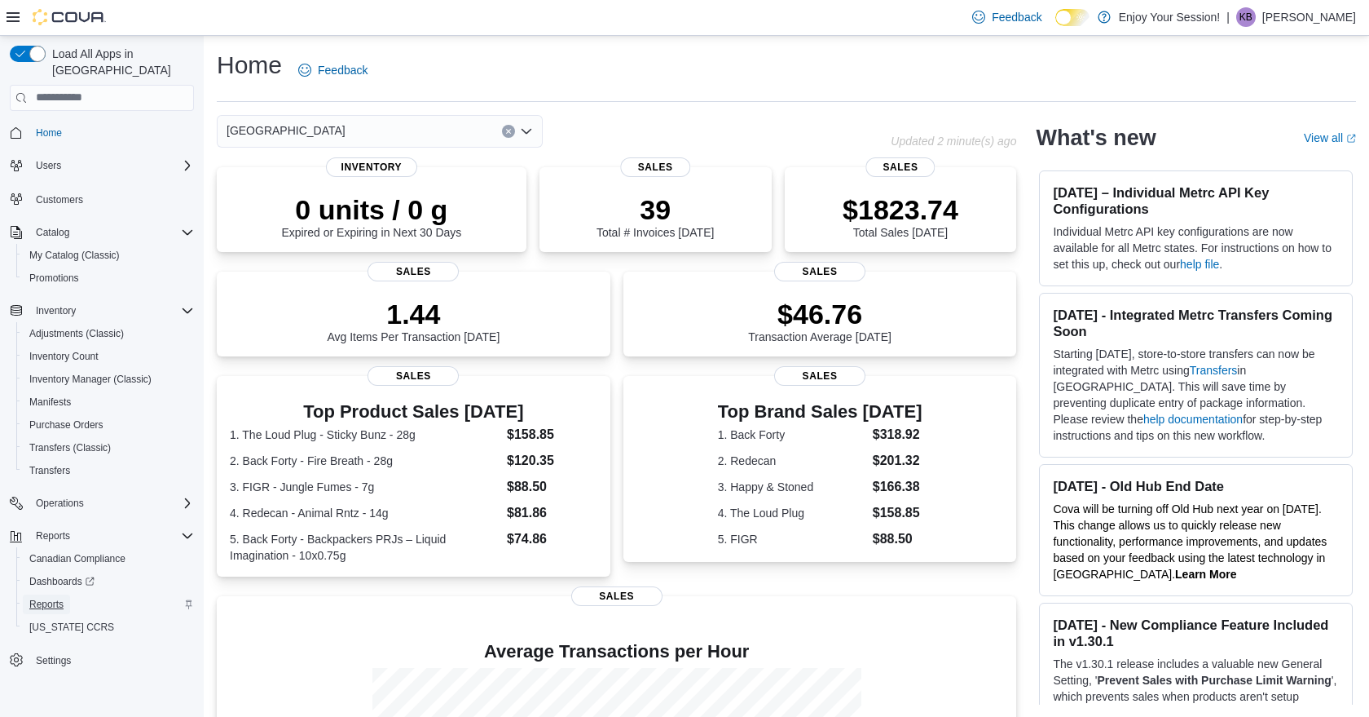
click at [57, 597] on span "Reports" at bounding box center [46, 603] width 34 height 13
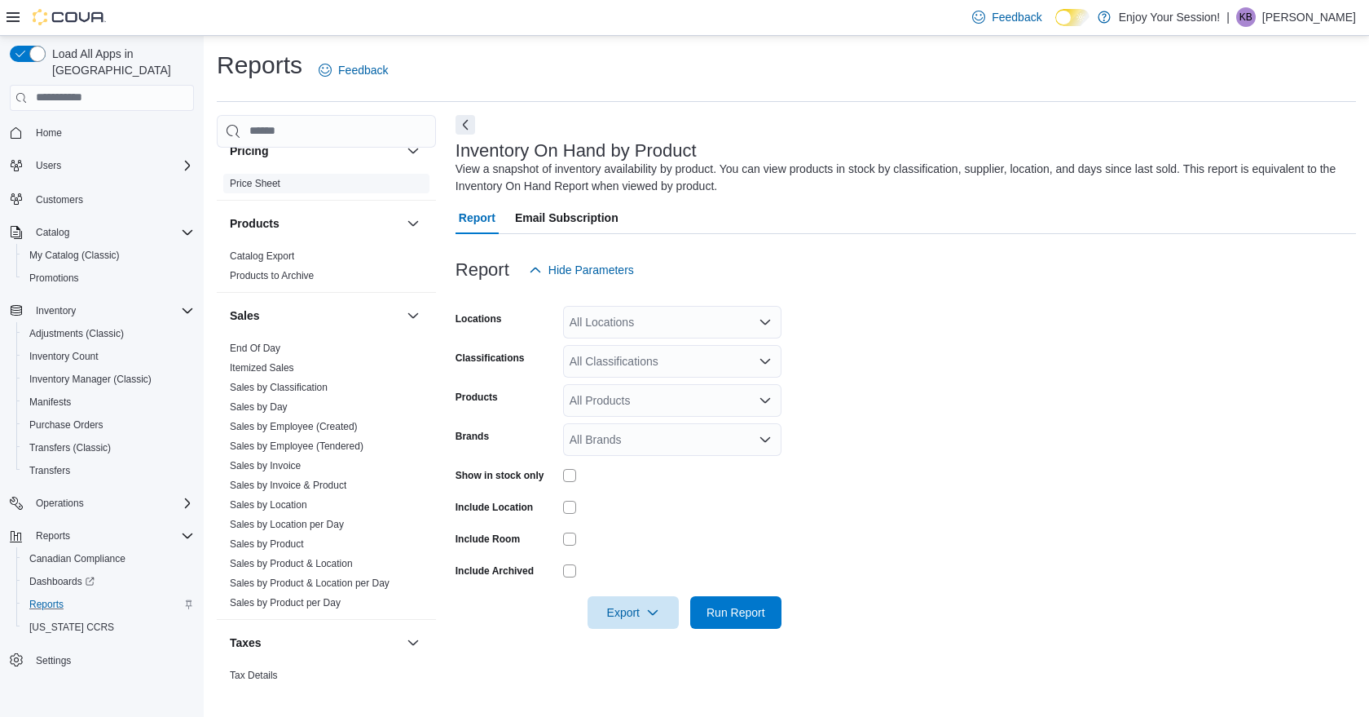
scroll to position [955, 0]
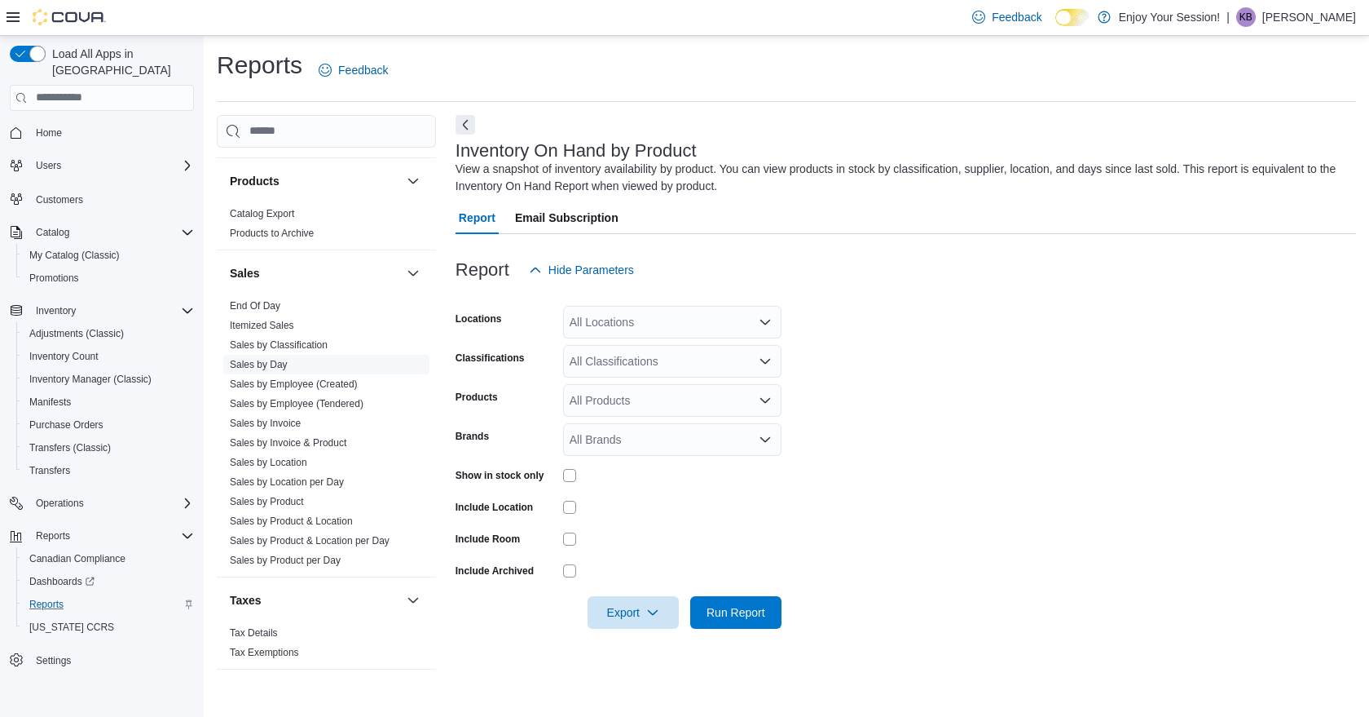
click at [281, 365] on link "Sales by Day" at bounding box center [259, 364] width 58 height 11
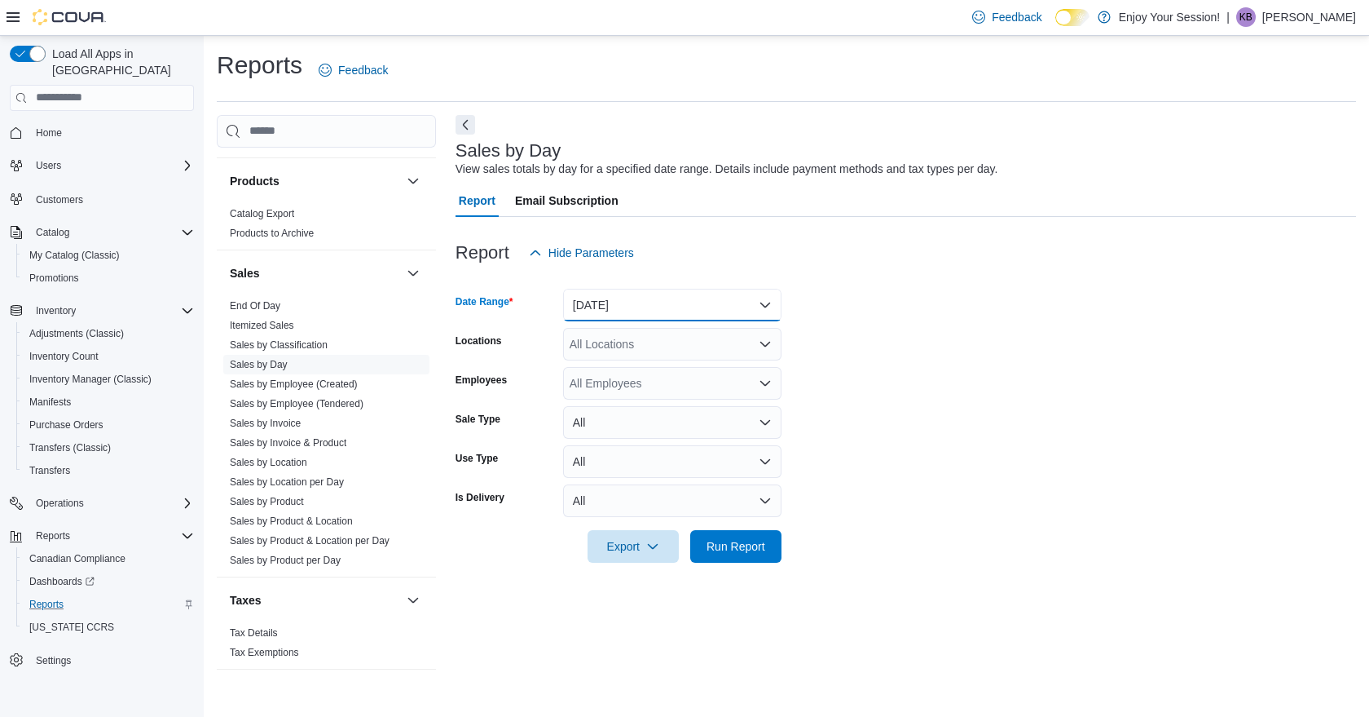
click at [776, 302] on button "[DATE]" at bounding box center [672, 305] width 218 height 33
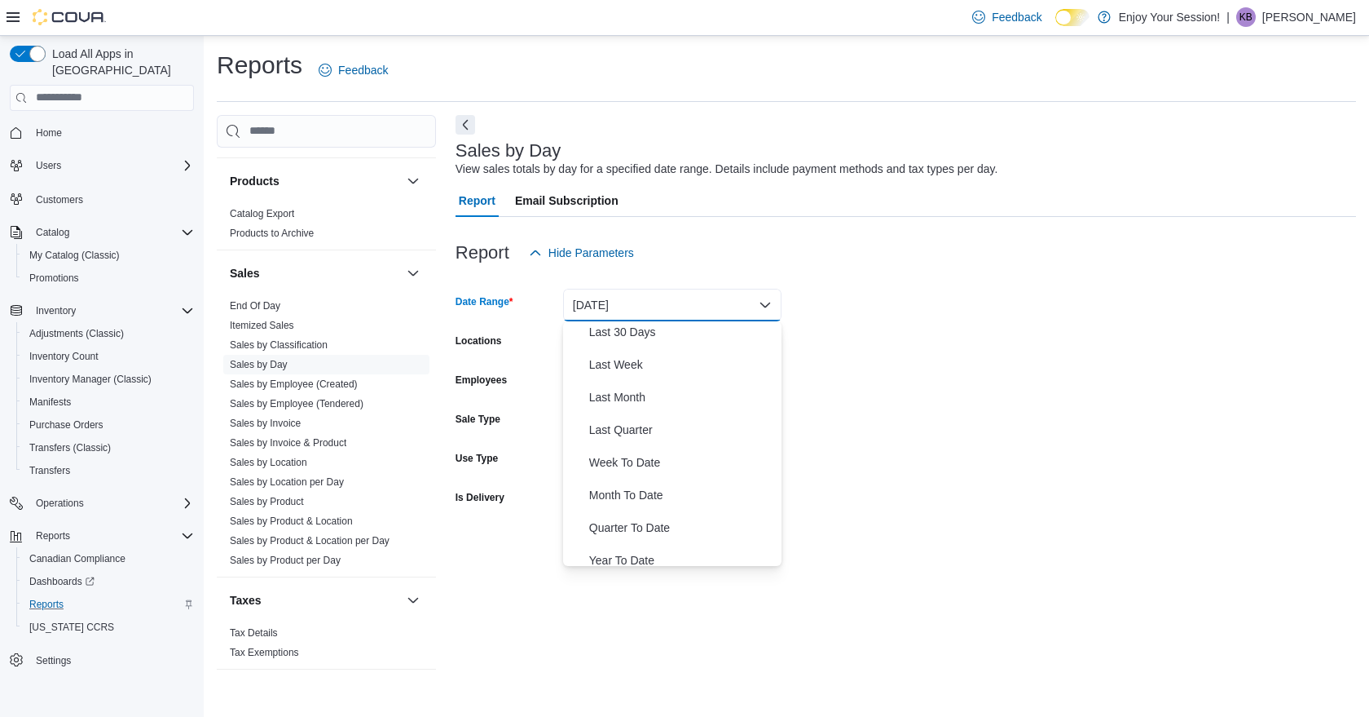
scroll to position [236, 0]
click at [664, 490] on span "Month To Date" at bounding box center [682, 493] width 186 height 20
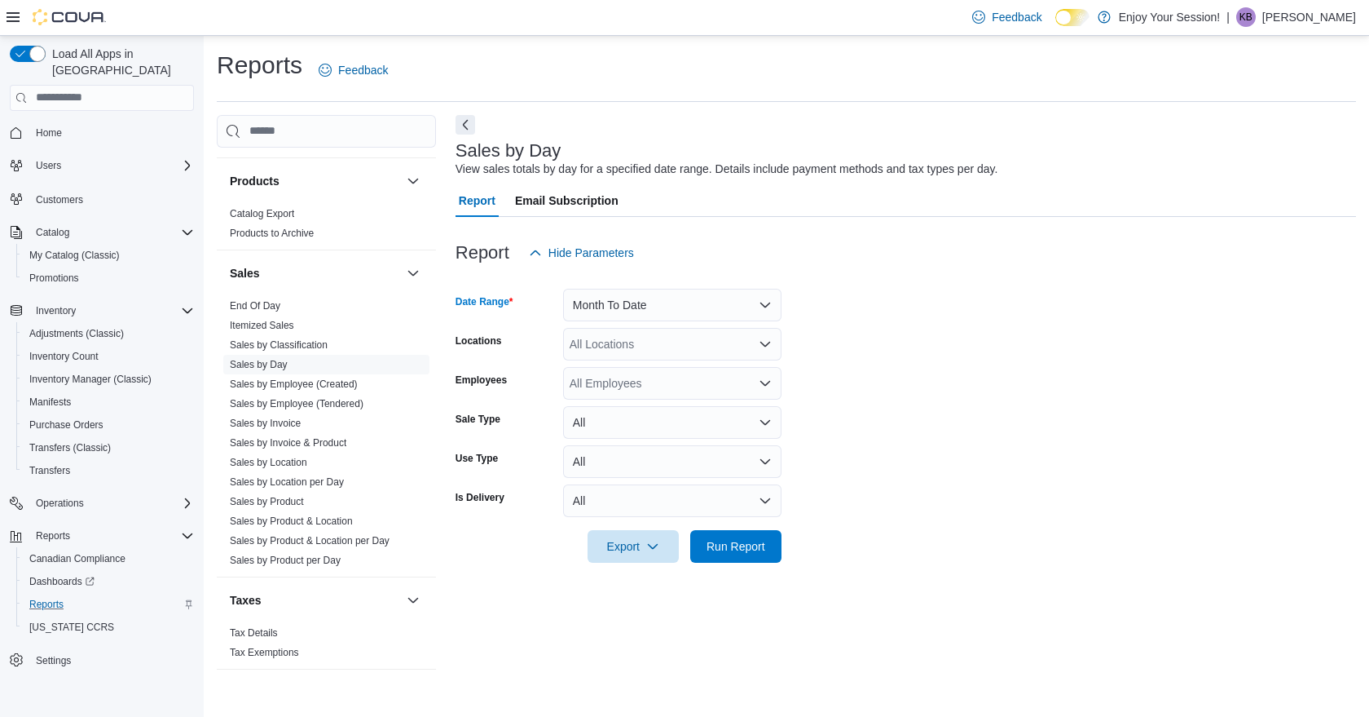
click at [680, 337] on div "All Locations" at bounding box center [672, 344] width 218 height 33
type input "***"
click at [638, 376] on div "[GEOGRAPHIC_DATA]" at bounding box center [672, 372] width 199 height 16
click at [738, 540] on span "Run Report" at bounding box center [736, 545] width 59 height 16
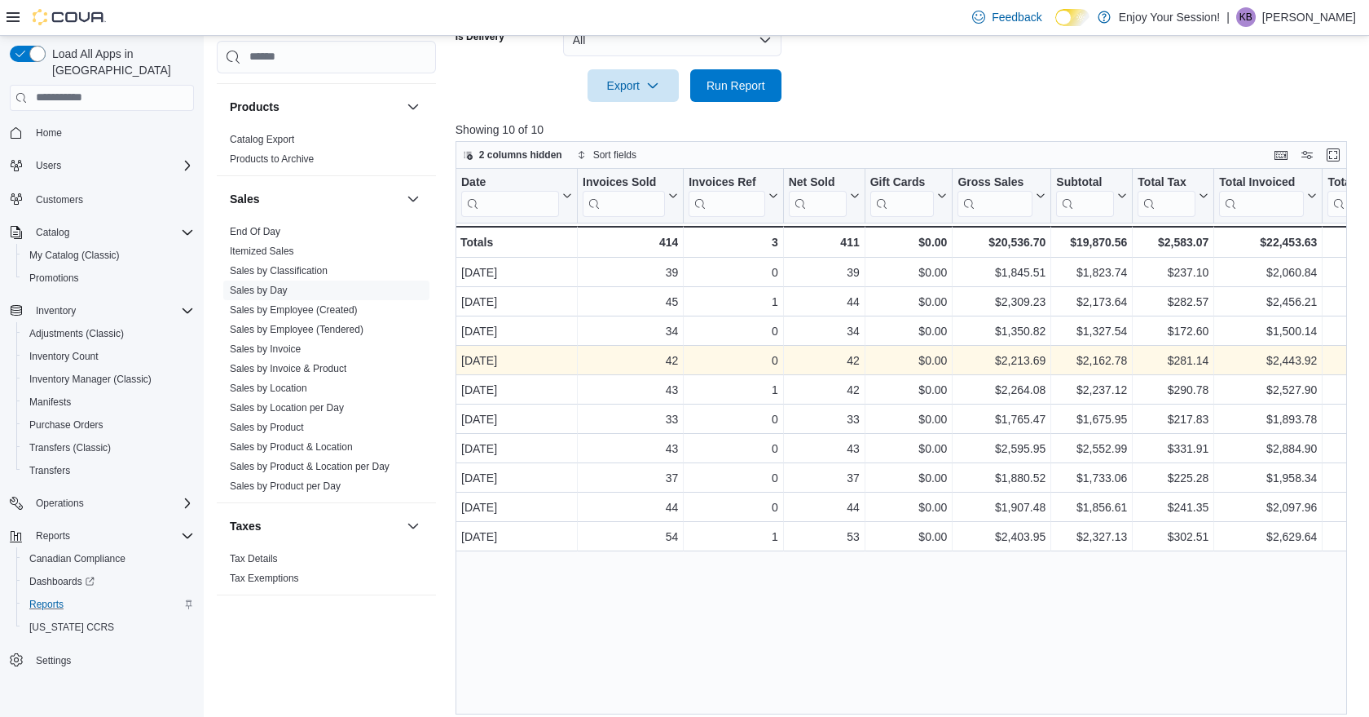
scroll to position [461, 0]
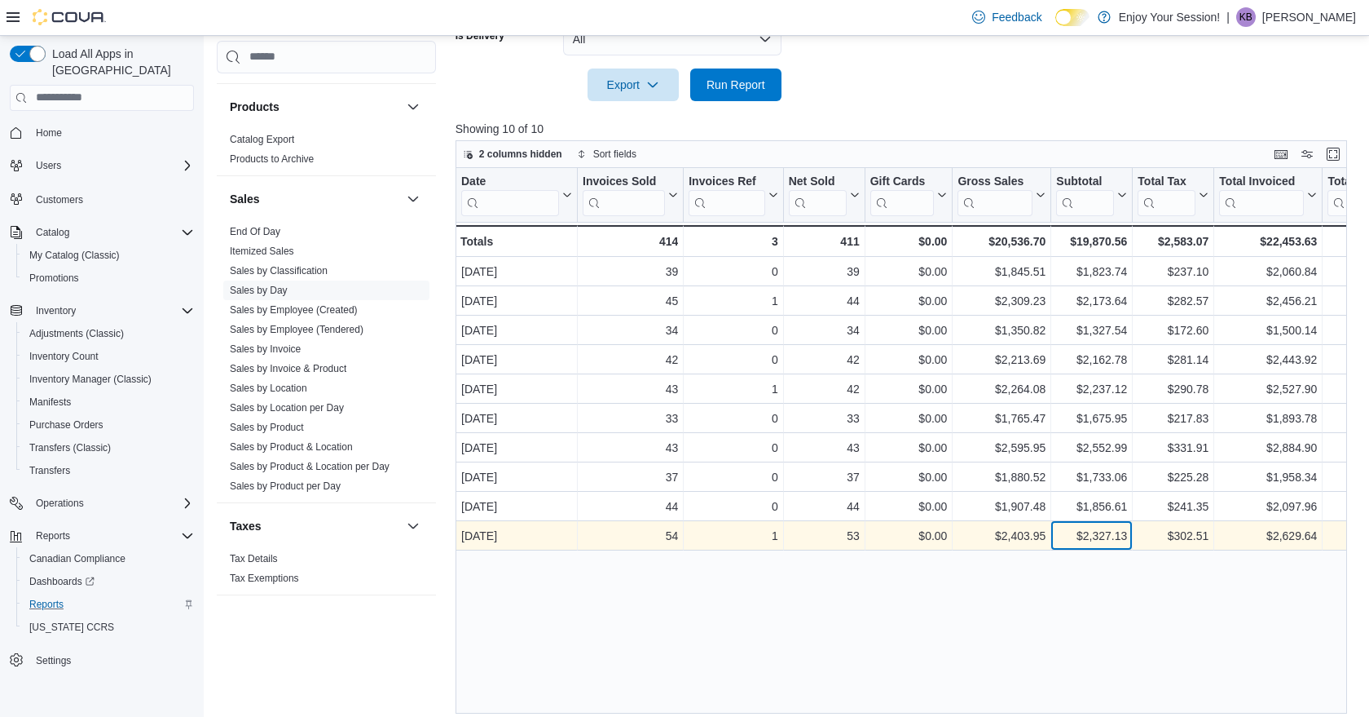
click at [1069, 531] on div "$2,327.13" at bounding box center [1091, 536] width 71 height 20
copy div "2,327.13"
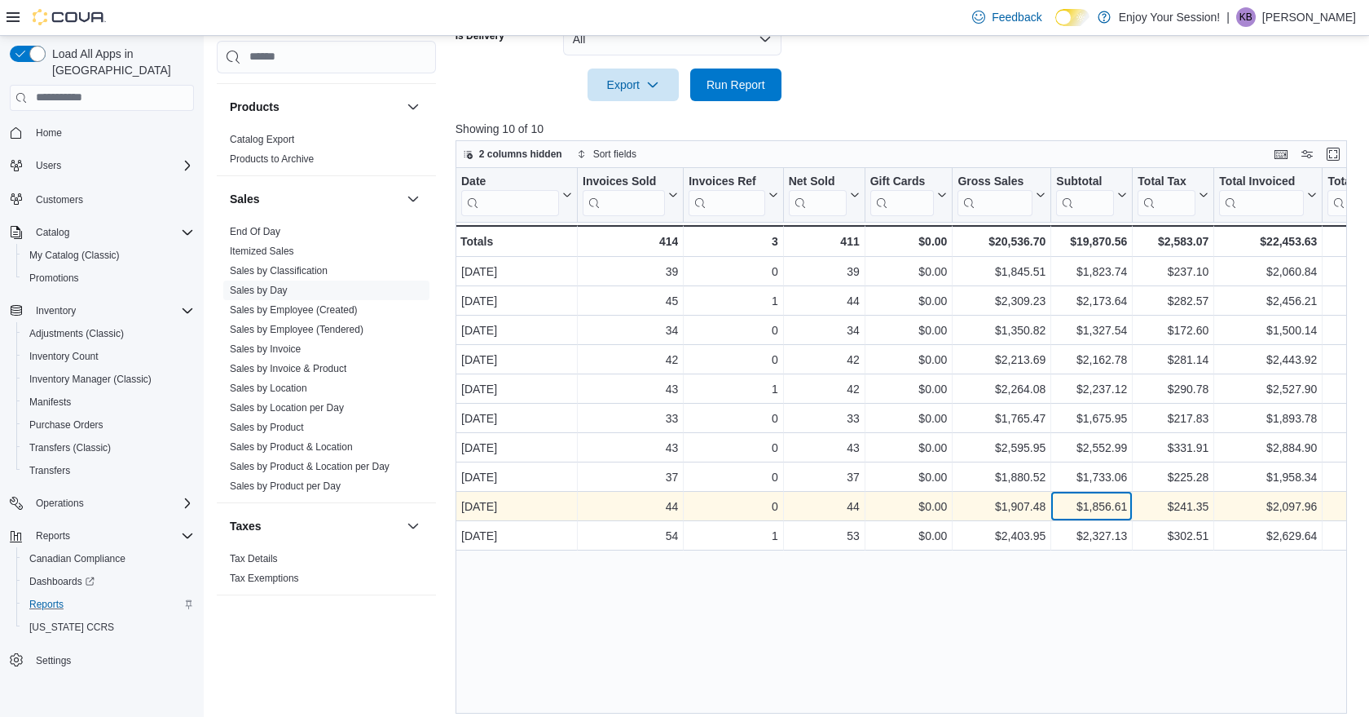
click at [1102, 508] on div "$1,856.61" at bounding box center [1091, 506] width 71 height 20
copy div "1,856.61"
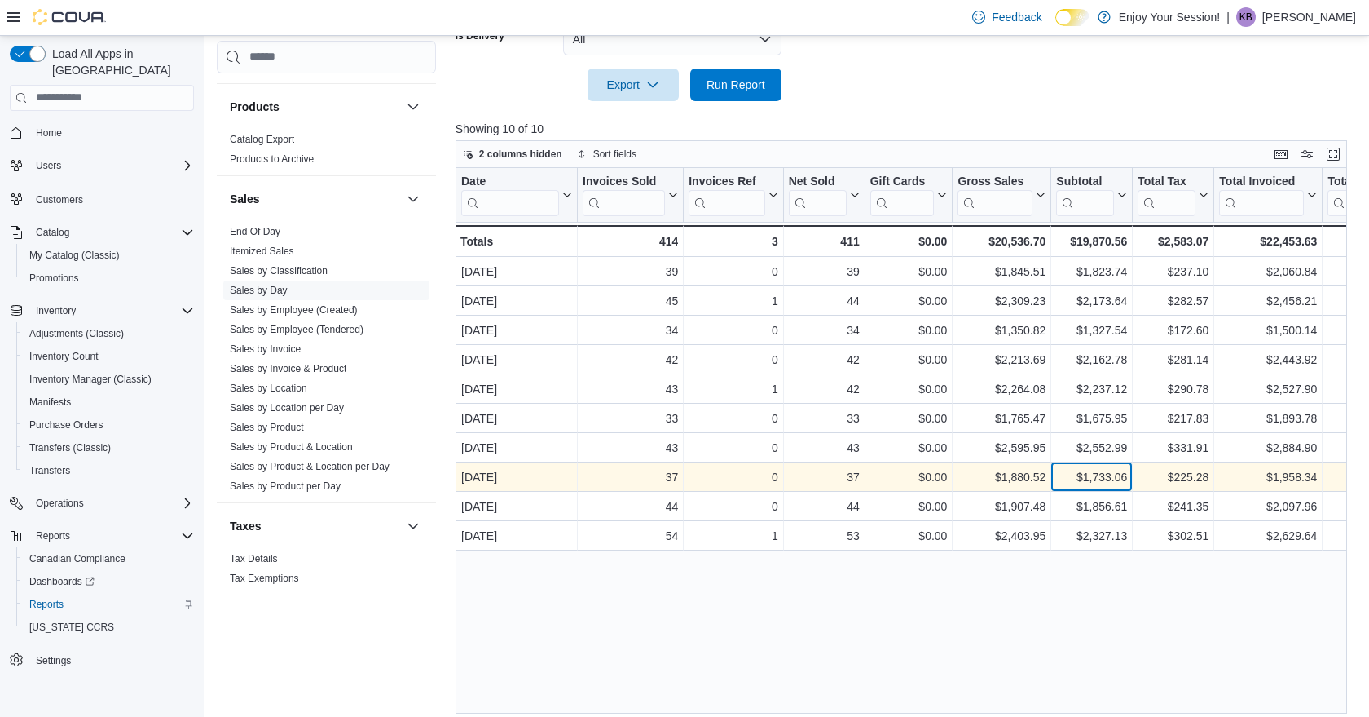
click at [1091, 478] on div "$1,733.06" at bounding box center [1091, 477] width 71 height 20
copy div "1,733.06"
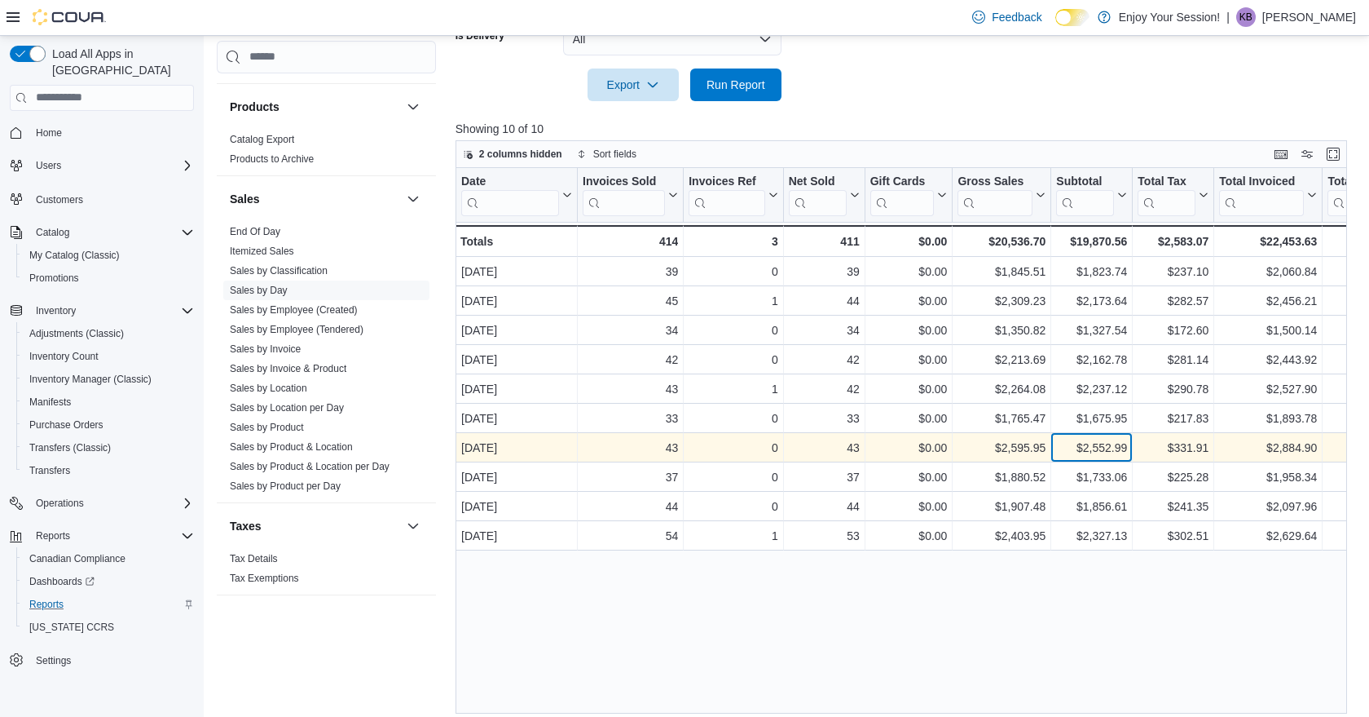
click at [1087, 450] on div "$2,552.99" at bounding box center [1091, 448] width 71 height 20
copy div "2,552.99"
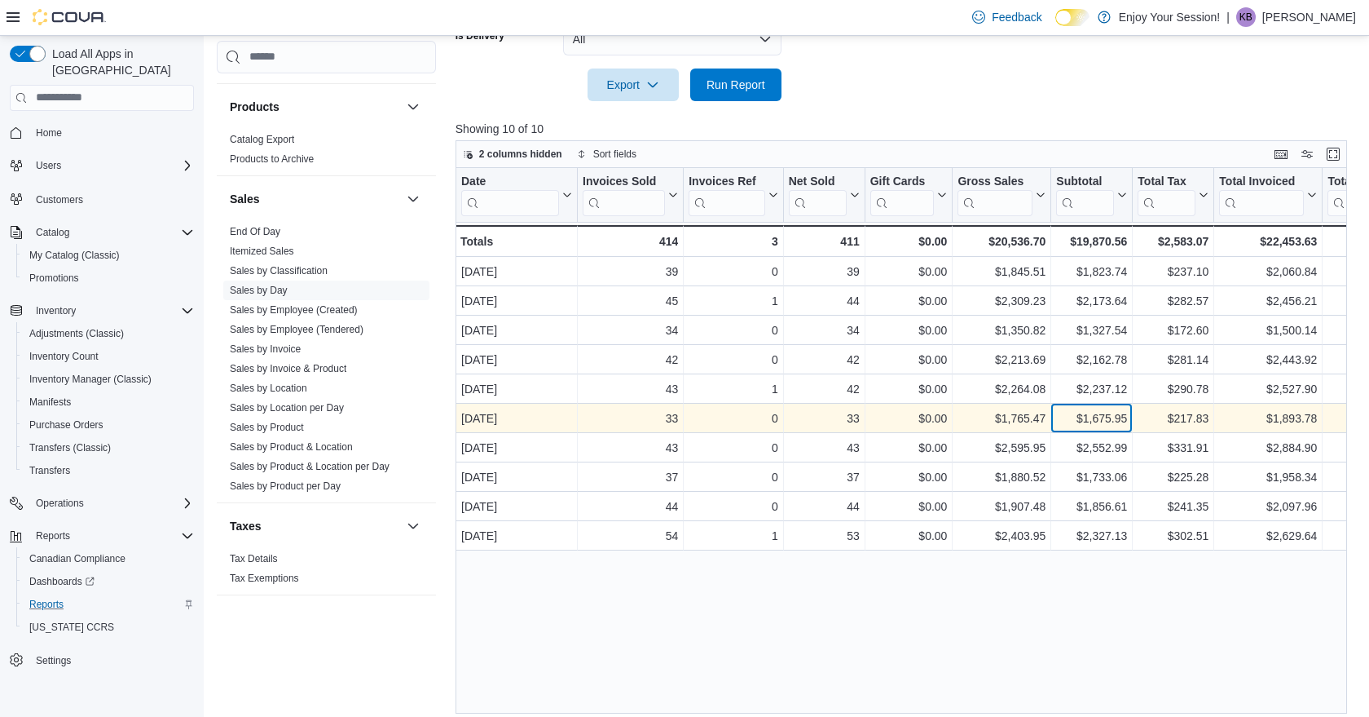
click at [1084, 415] on div "$1,675.95" at bounding box center [1091, 418] width 71 height 20
copy div "1,675.95"
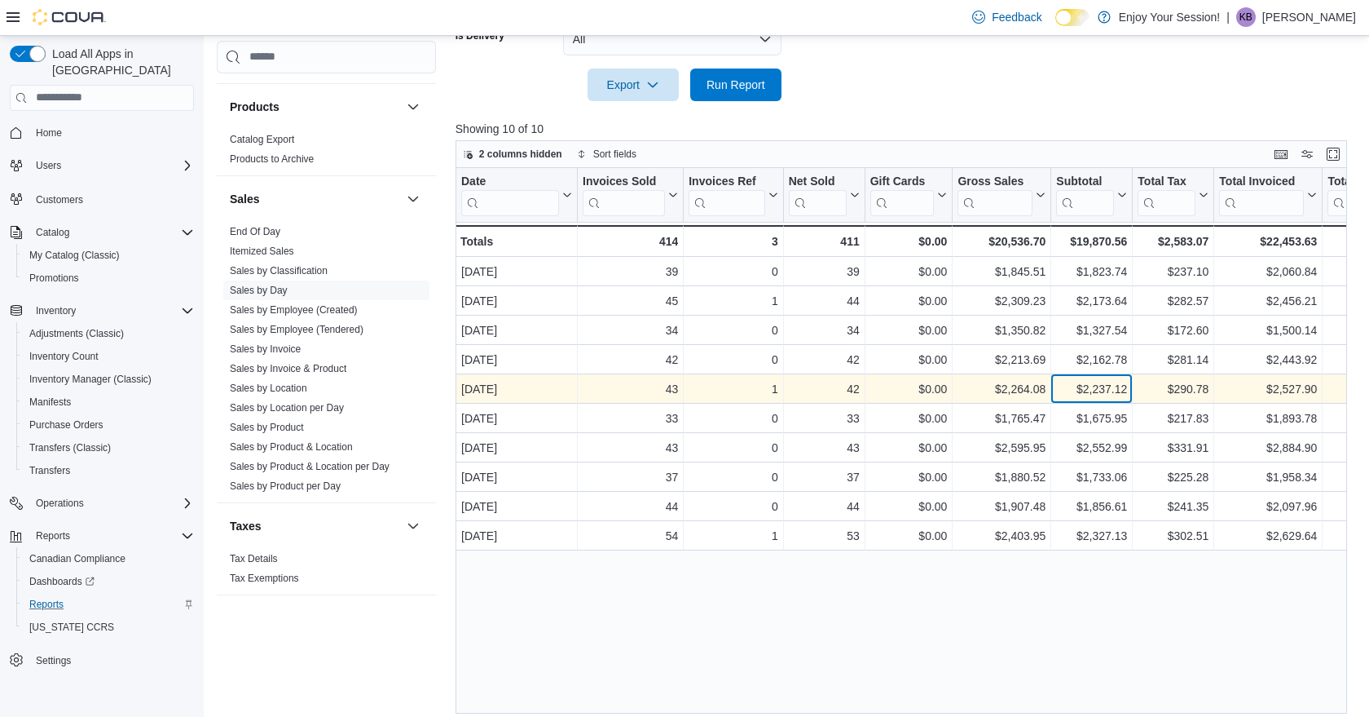
click at [1096, 392] on div "$2,237.12" at bounding box center [1091, 389] width 71 height 20
copy div "2,237.12"
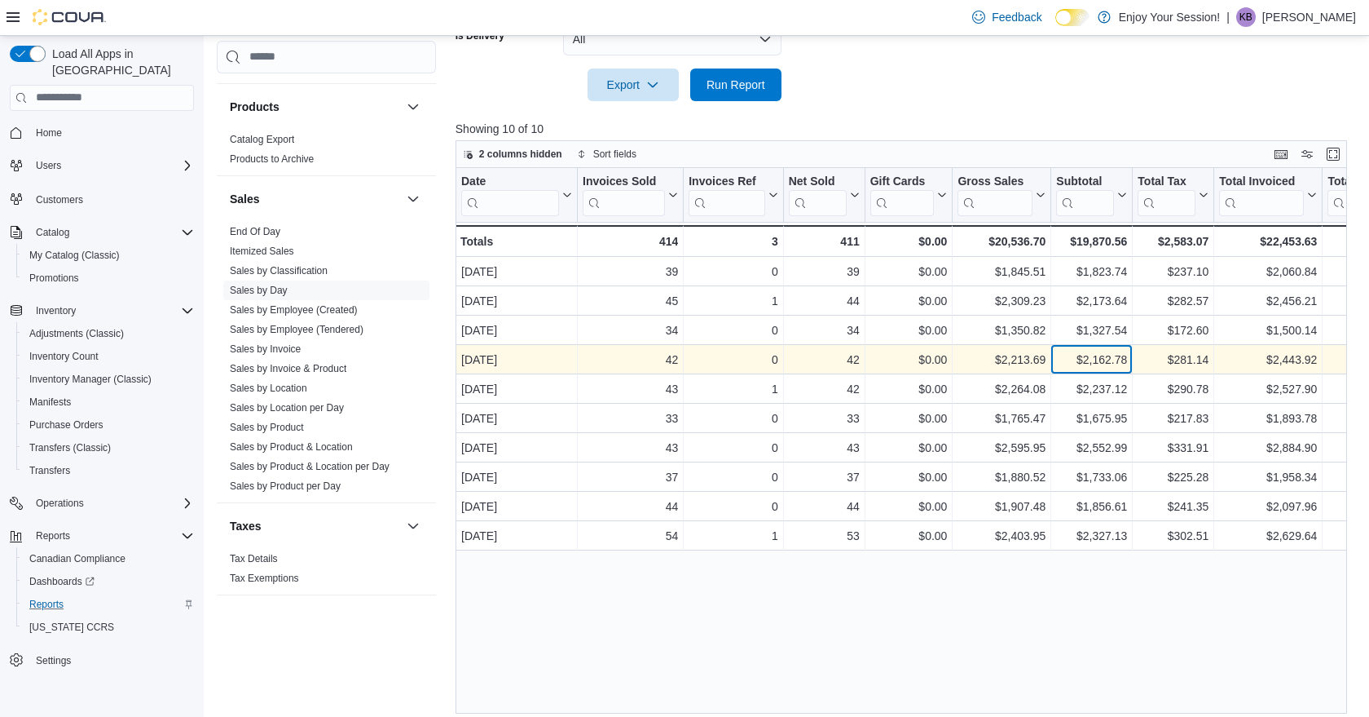
click at [1100, 360] on div "$2,162.78" at bounding box center [1091, 360] width 71 height 20
copy div "2,162.78"
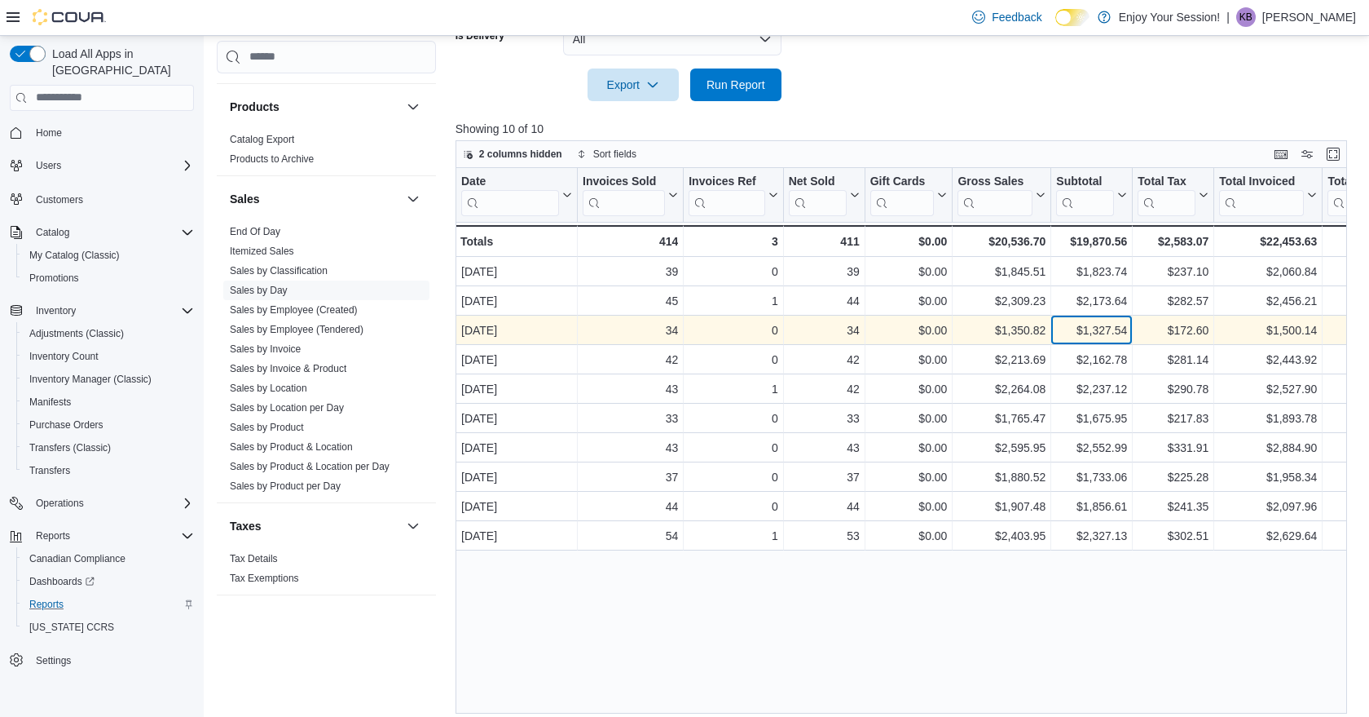
click at [1081, 333] on div "$1,327.54" at bounding box center [1091, 330] width 71 height 20
copy div "1,327.54"
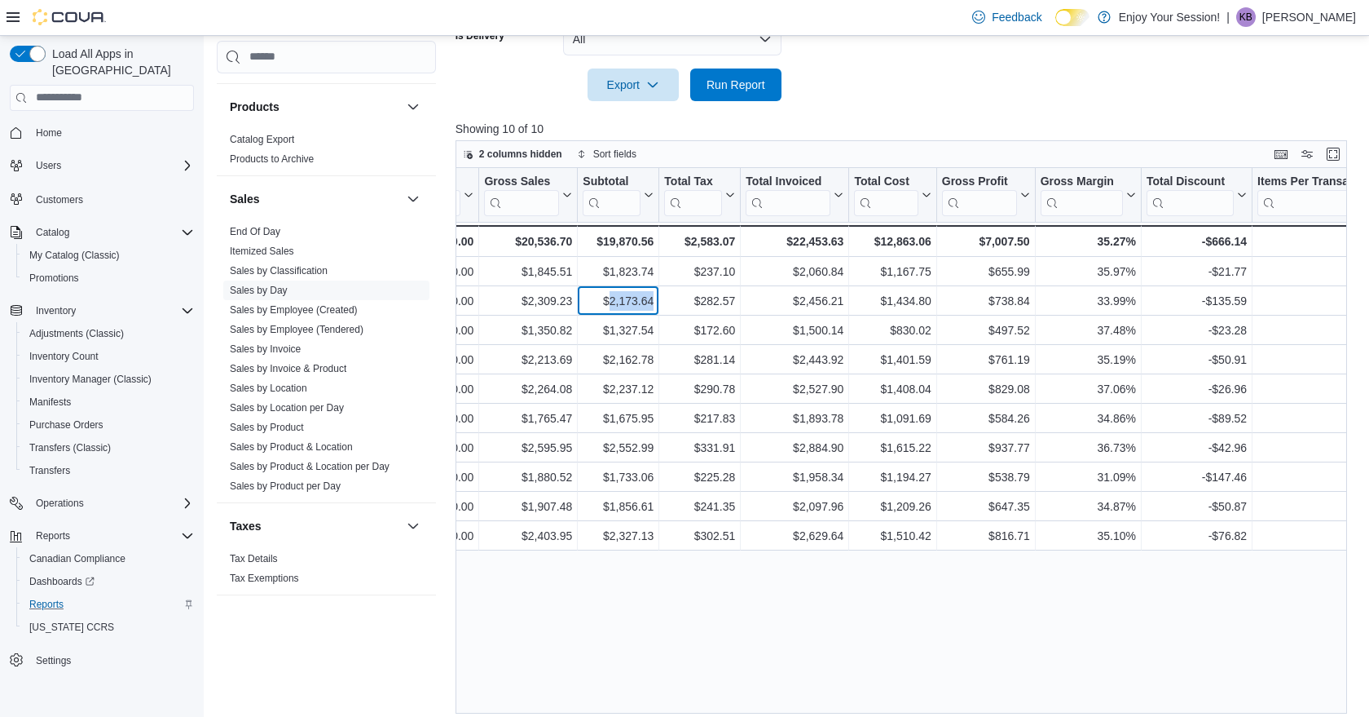
scroll to position [471, 0]
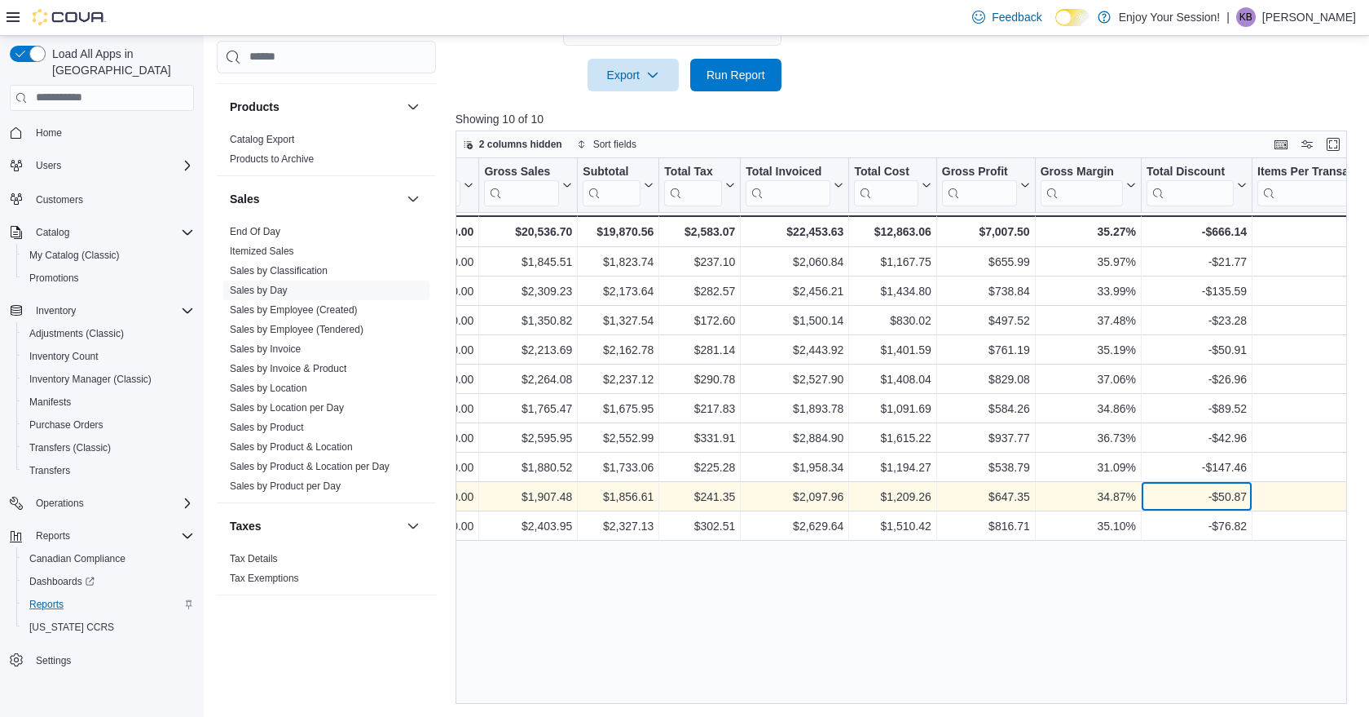
click at [1202, 492] on div "-$50.87" at bounding box center [1197, 497] width 100 height 20
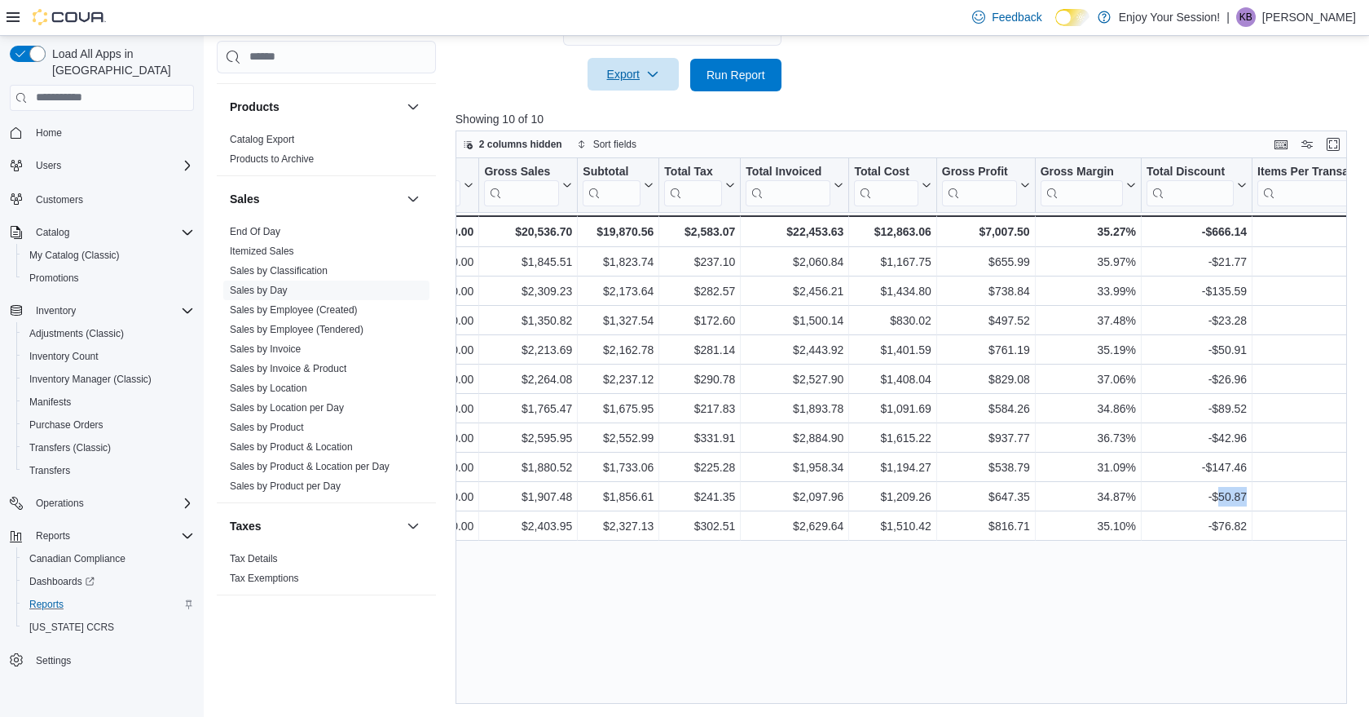
click at [655, 73] on icon "button" at bounding box center [652, 74] width 13 height 13
click at [650, 105] on span "Export to Excel" at bounding box center [633, 107] width 73 height 13
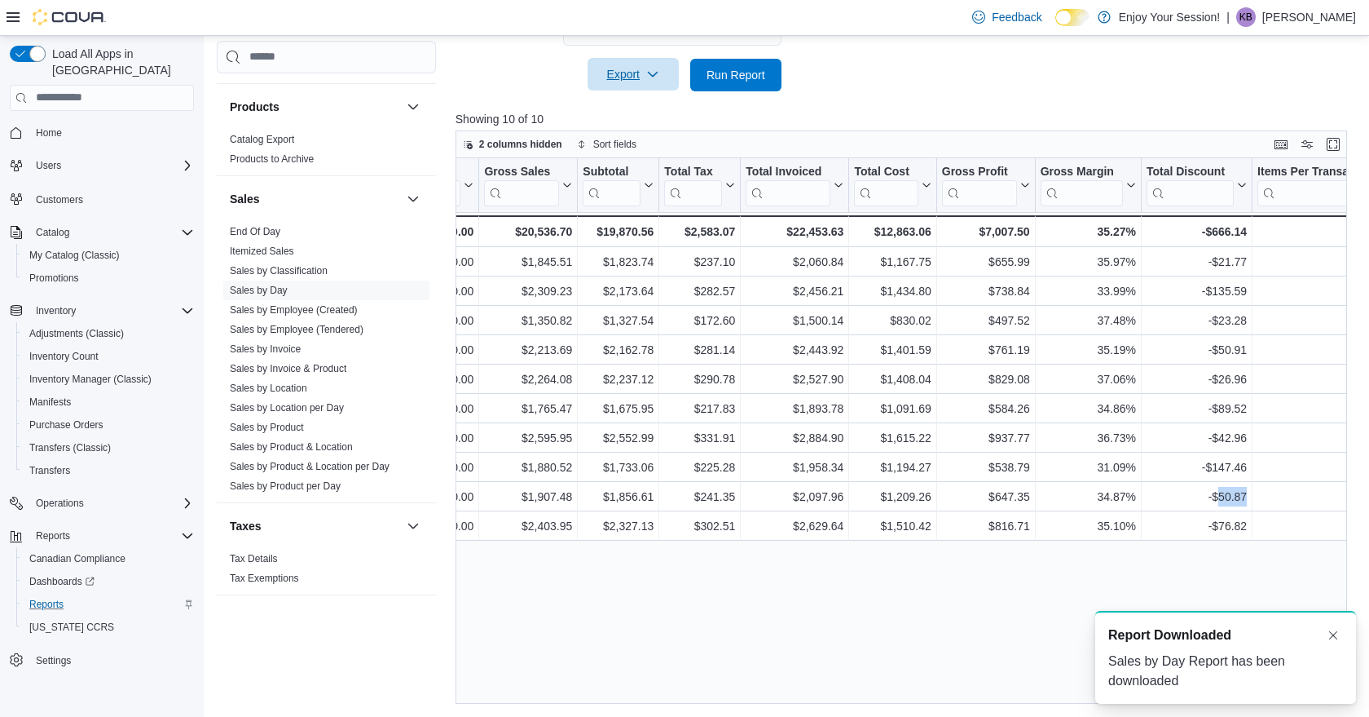
scroll to position [0, 0]
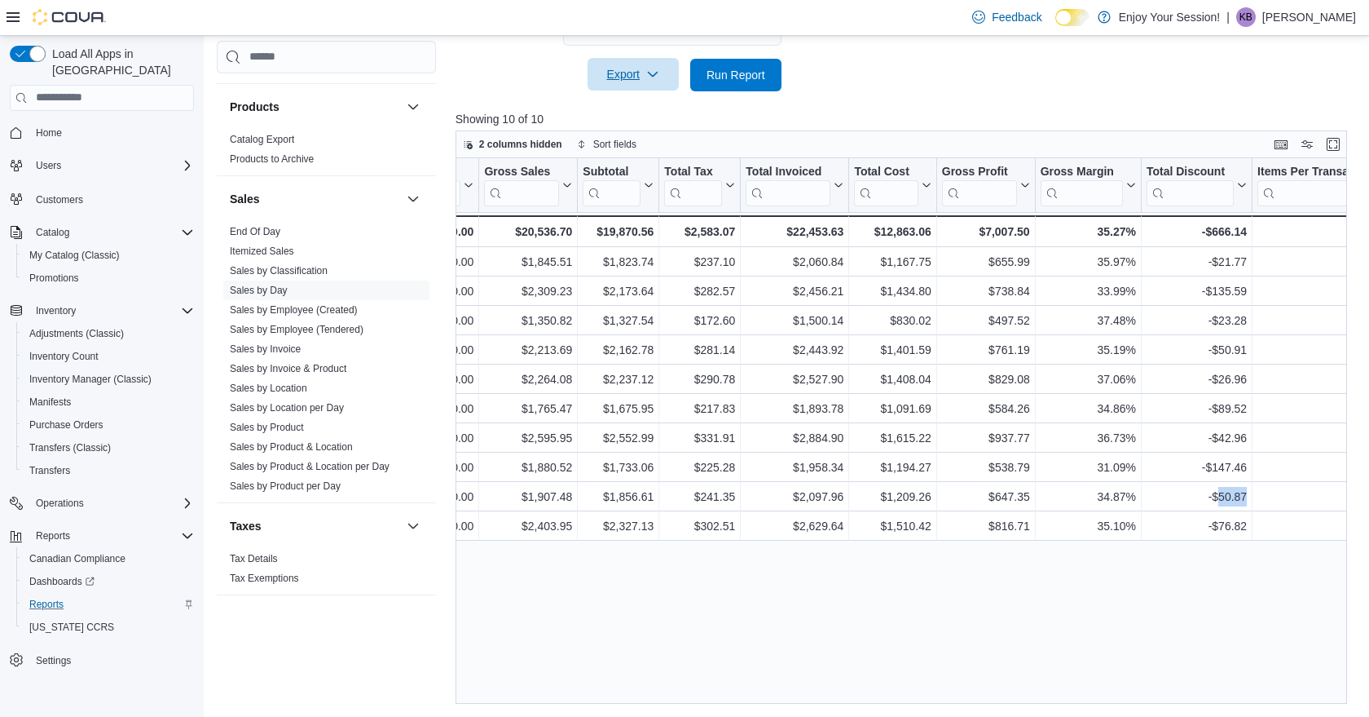
click at [635, 72] on span "Export" at bounding box center [633, 74] width 72 height 33
click at [634, 108] on span "Export to Excel" at bounding box center [633, 107] width 73 height 13
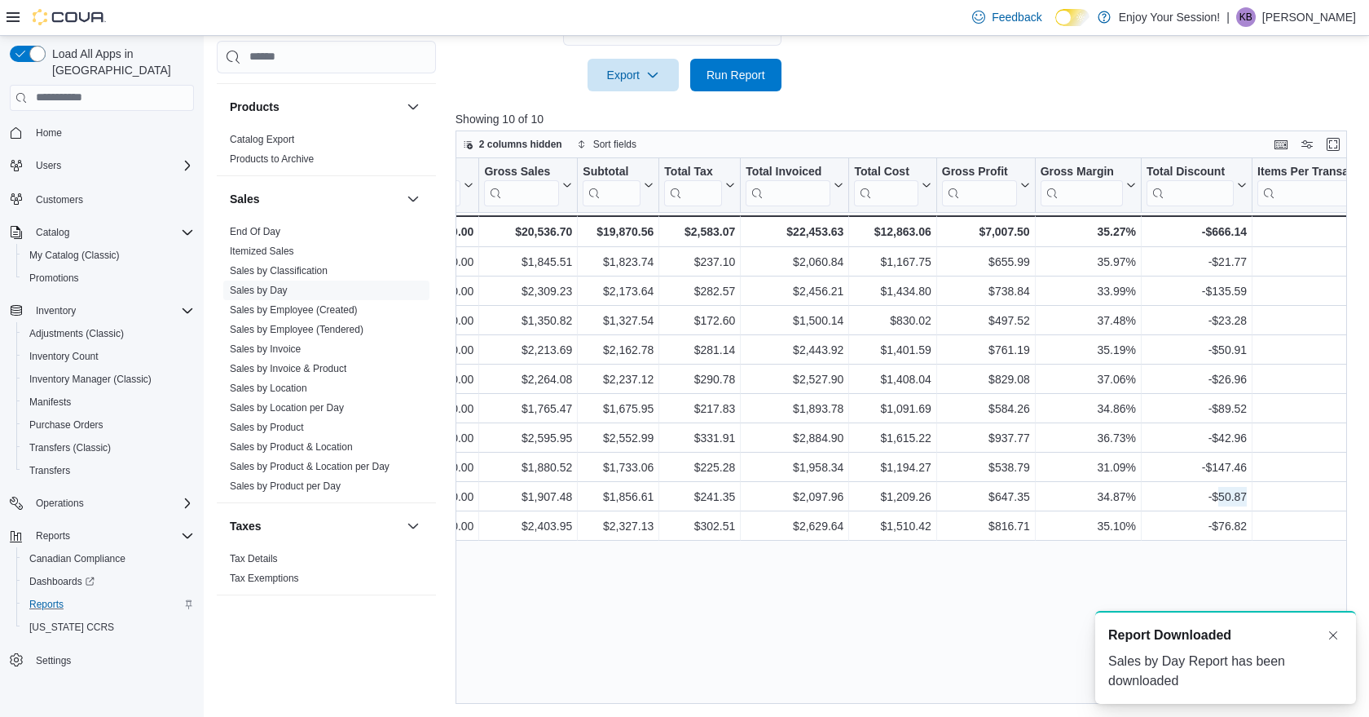
click at [982, 27] on div "Feedback Dark Mode Enjoy Your Session! | KB [PERSON_NAME]" at bounding box center [1160, 17] width 403 height 35
